Goal: Navigation & Orientation: Go to known website

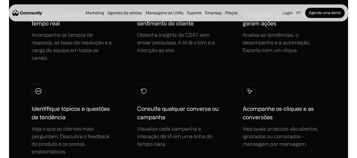
scroll to position [1609, 0]
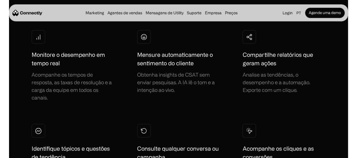
click at [42, 16] on img "home" at bounding box center [27, 13] width 30 height 6
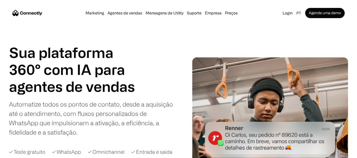
click at [42, 13] on img "home" at bounding box center [27, 13] width 30 height 6
